Goal: Task Accomplishment & Management: Manage account settings

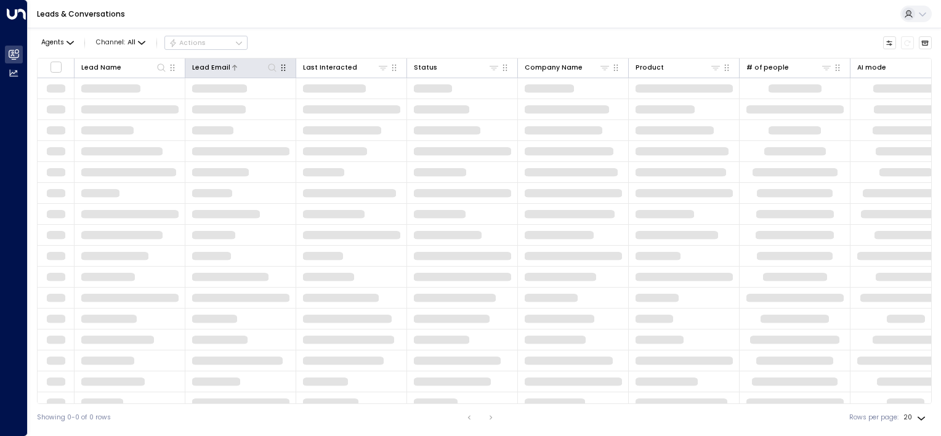
click at [301, 52] on div "Agents Channel: All Actions" at bounding box center [484, 43] width 895 height 21
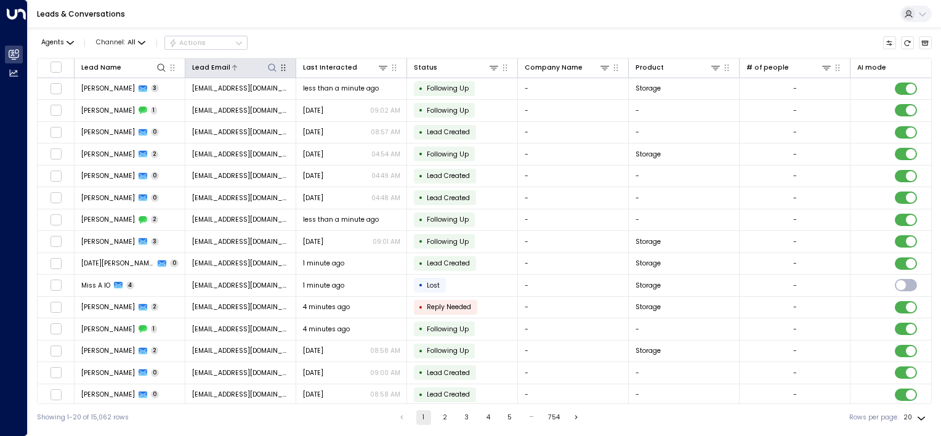
click at [271, 68] on icon at bounding box center [272, 68] width 10 height 10
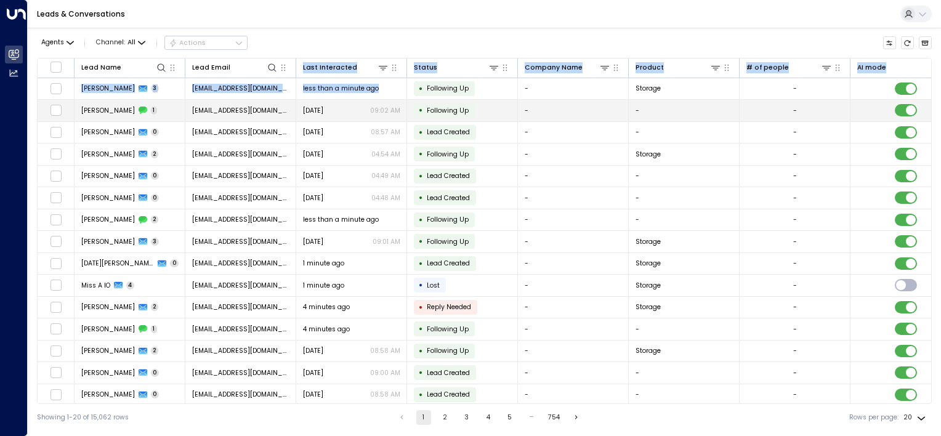
drag, startPoint x: 310, startPoint y: 91, endPoint x: 325, endPoint y: 108, distance: 22.7
click at [329, 105] on table "Lead Name Lead Email Last Interacted Status Company Name Product # of people AI…" at bounding box center [485, 287] width 894 height 457
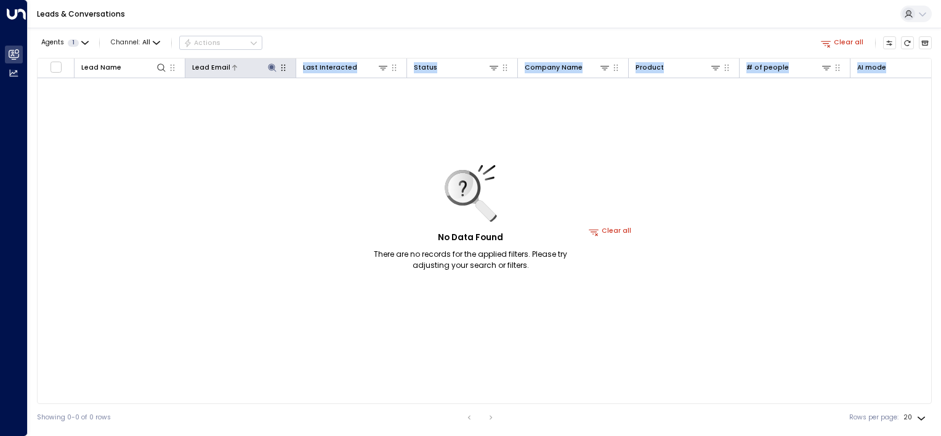
click at [271, 66] on icon at bounding box center [272, 67] width 8 height 8
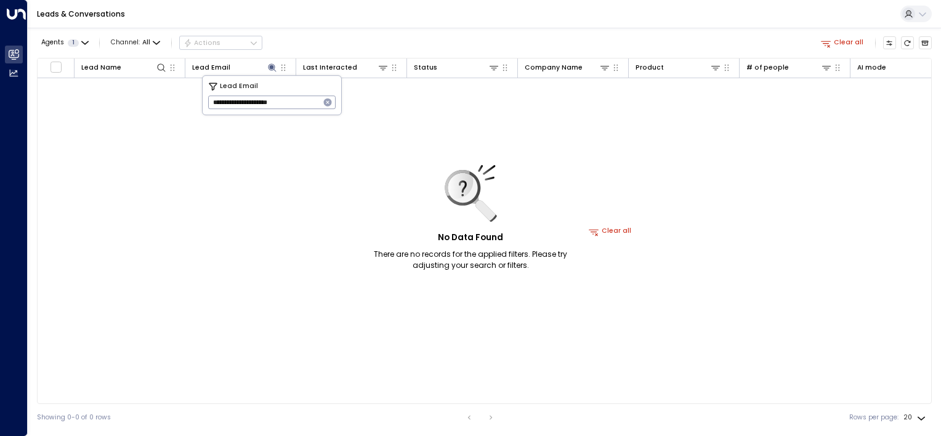
click at [312, 104] on input "**********" at bounding box center [264, 102] width 112 height 20
drag, startPoint x: 311, startPoint y: 104, endPoint x: 0, endPoint y: 72, distance: 312.8
click at [0, 74] on html "**********" at bounding box center [470, 215] width 941 height 431
click at [266, 154] on div "No Data Found There are no records for the applied filters. Please try adjustin…" at bounding box center [611, 231] width 1146 height 307
click at [270, 69] on icon at bounding box center [272, 68] width 10 height 10
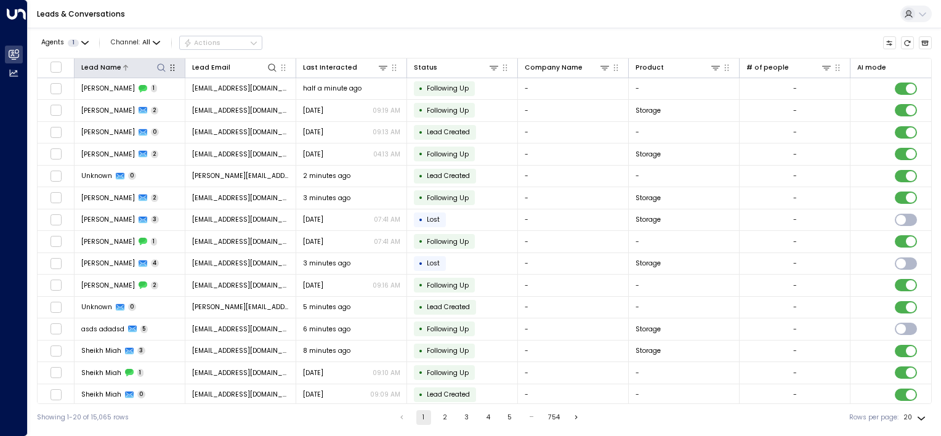
click at [161, 67] on icon at bounding box center [161, 68] width 10 height 10
type input "****"
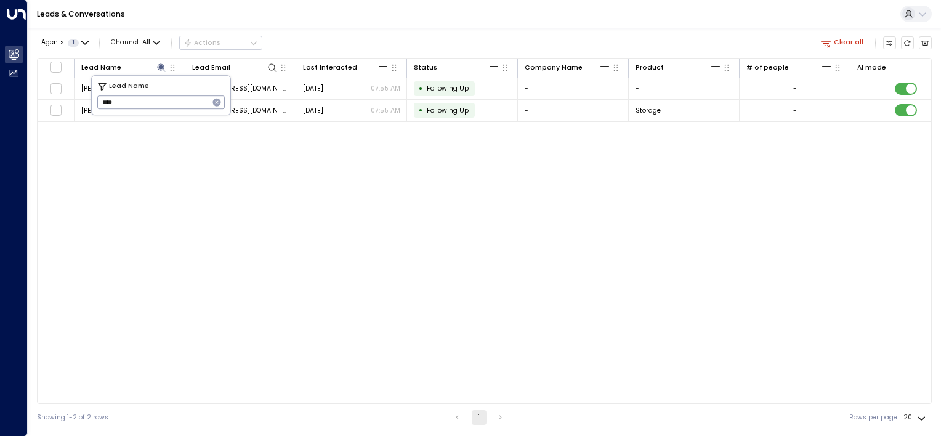
click at [303, 182] on div "Lead Name Lead Email Last Interacted Status Company Name Product # of people AI…" at bounding box center [484, 231] width 895 height 346
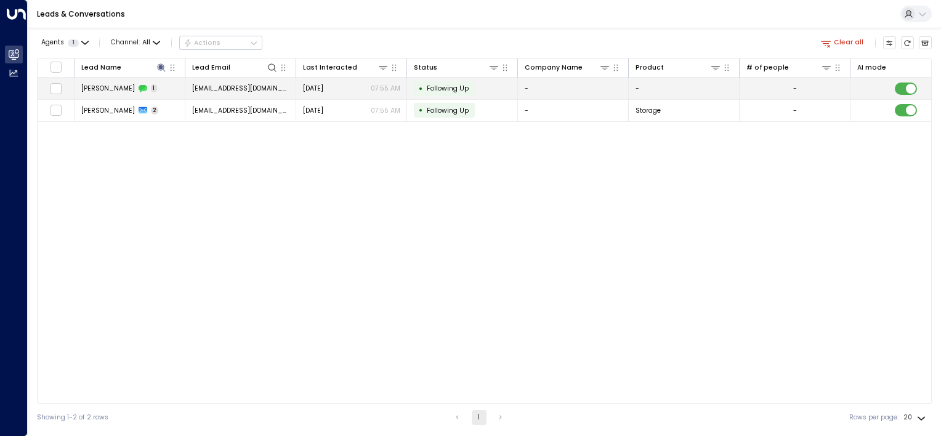
click at [481, 91] on td "• Following Up" at bounding box center [462, 89] width 111 height 22
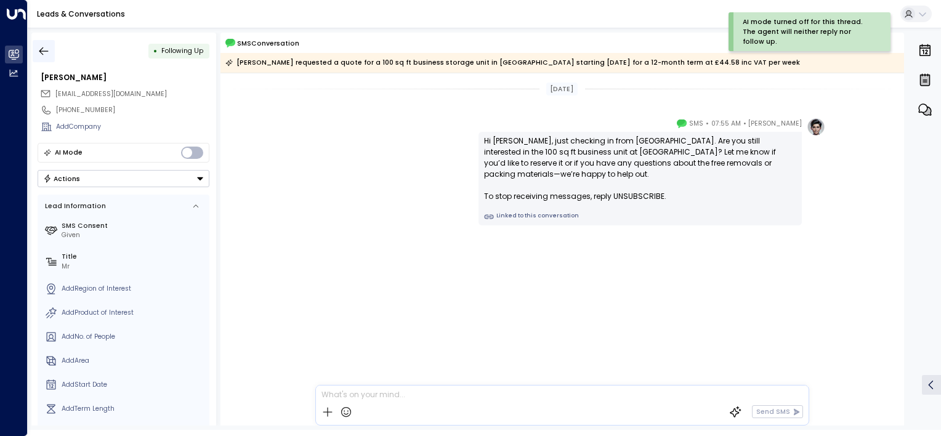
click at [46, 47] on icon "button" at bounding box center [44, 51] width 12 height 12
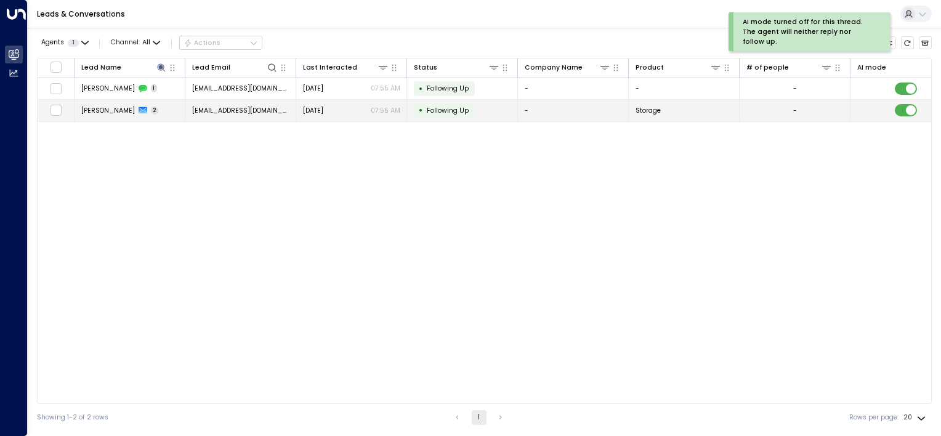
click at [207, 111] on span "[EMAIL_ADDRESS][DOMAIN_NAME]" at bounding box center [240, 110] width 97 height 9
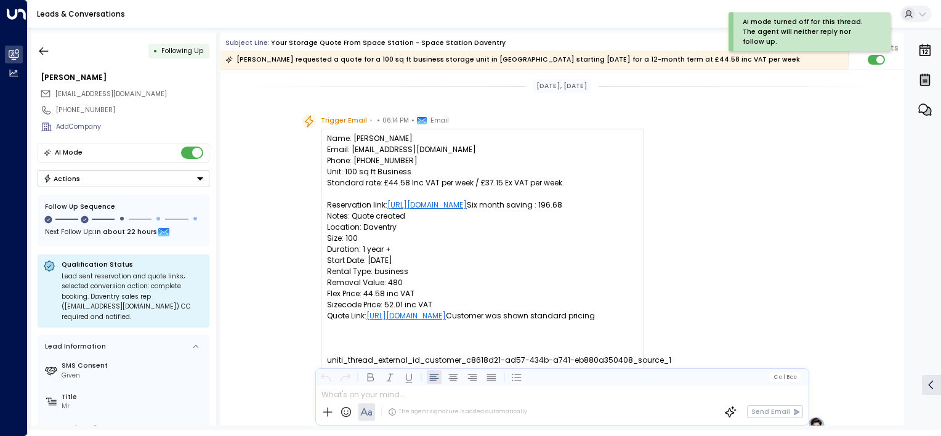
click at [192, 181] on button "Actions" at bounding box center [124, 178] width 172 height 17
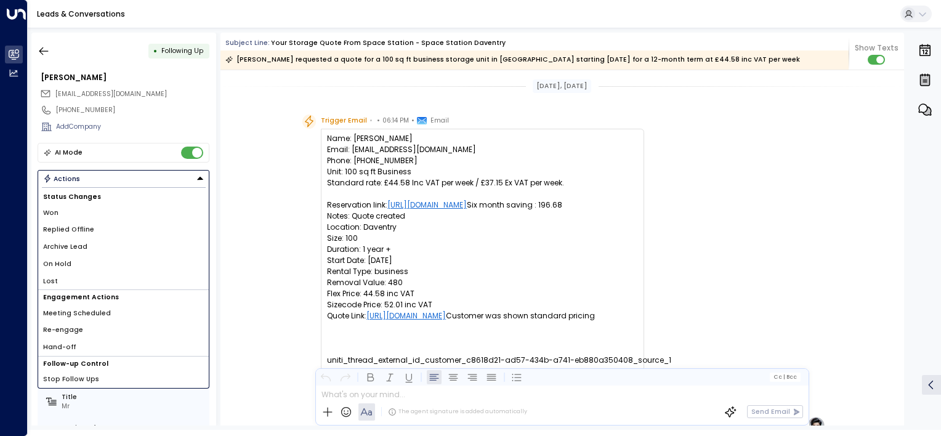
click at [150, 275] on li "Lost" at bounding box center [123, 281] width 171 height 17
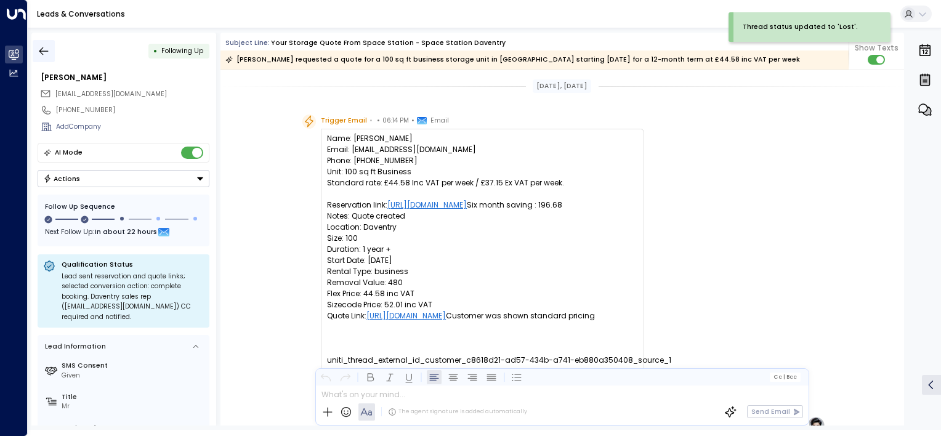
click at [42, 51] on icon "button" at bounding box center [44, 51] width 12 height 12
